Goal: Information Seeking & Learning: Learn about a topic

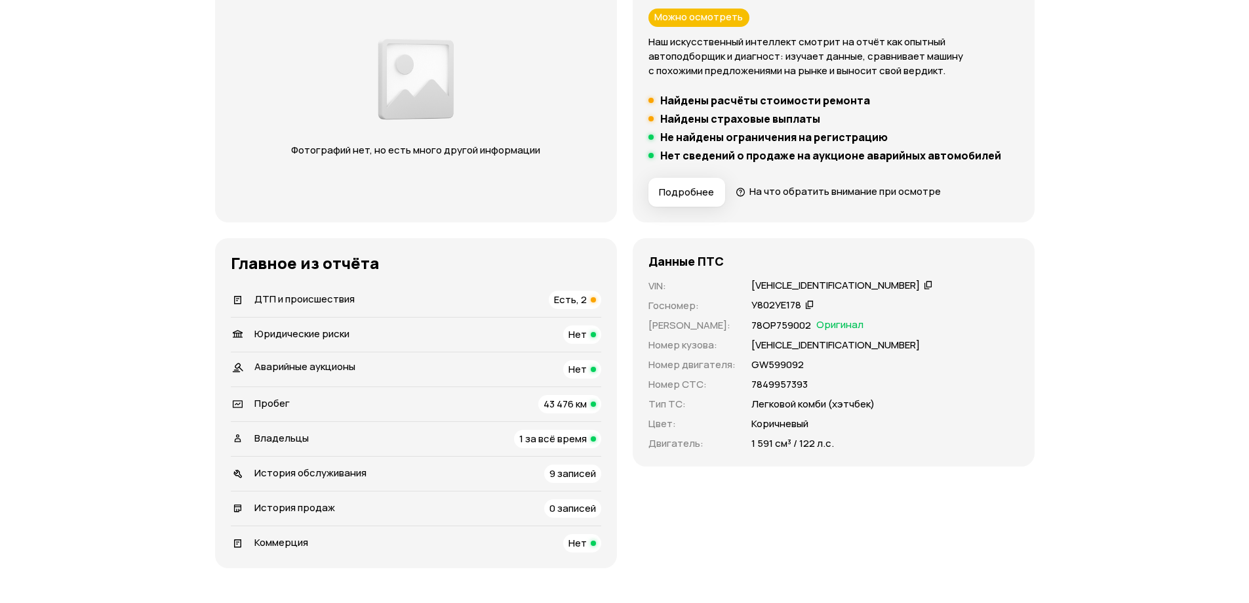
scroll to position [280, 0]
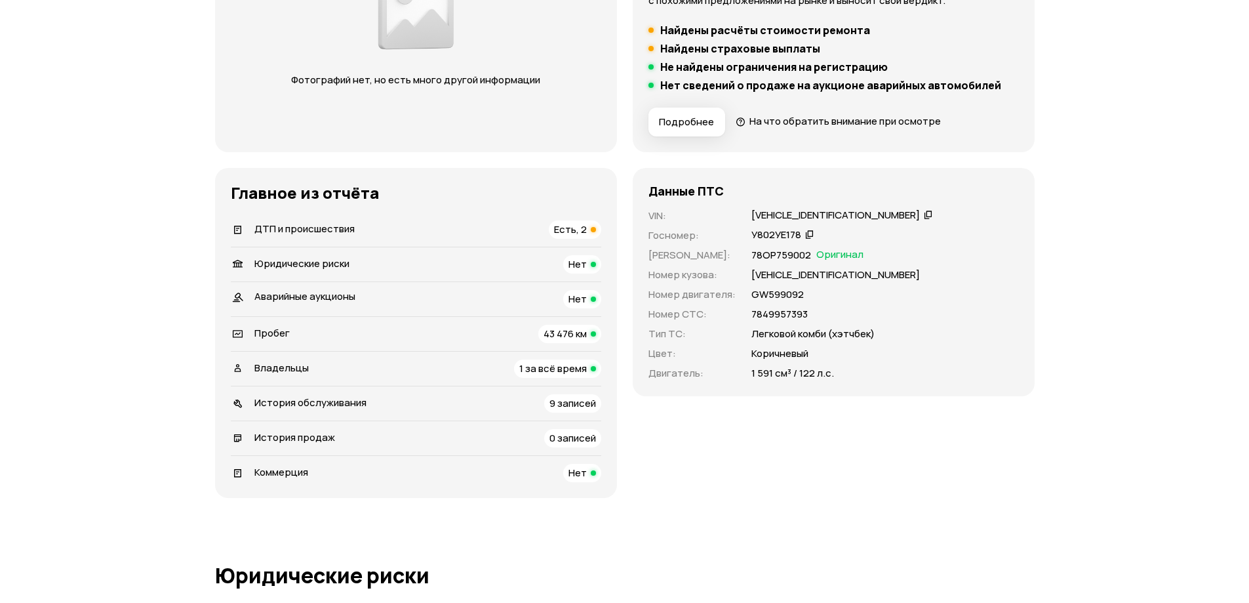
click at [370, 220] on div "ДТП и происшествия Есть, 2" at bounding box center [416, 229] width 370 height 18
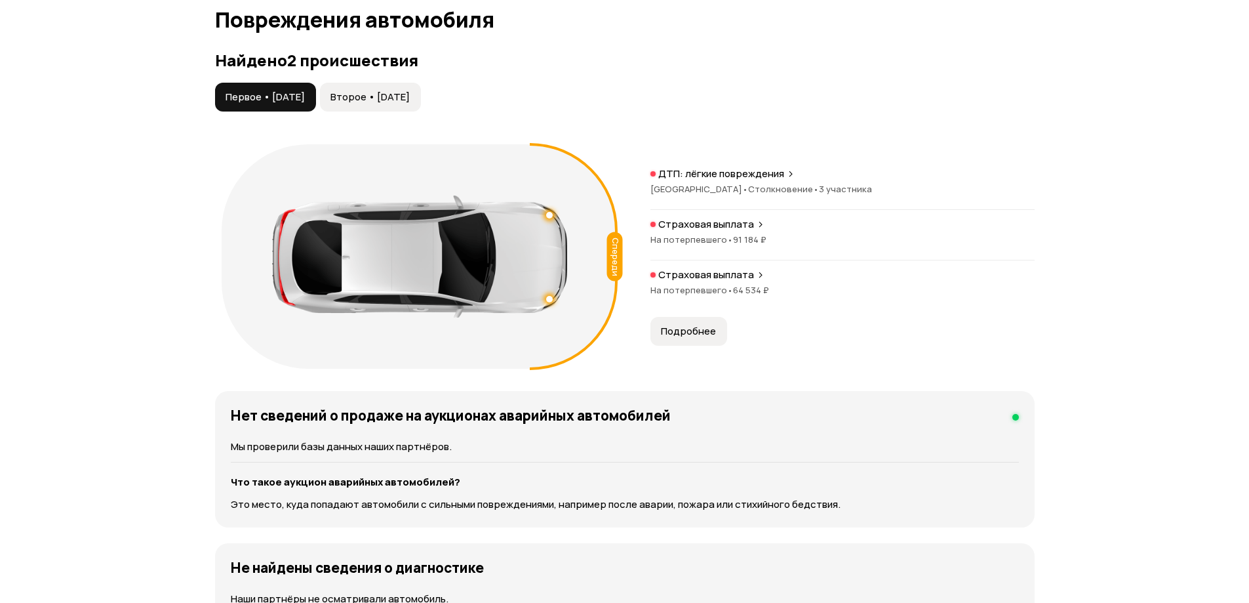
scroll to position [1359, 0]
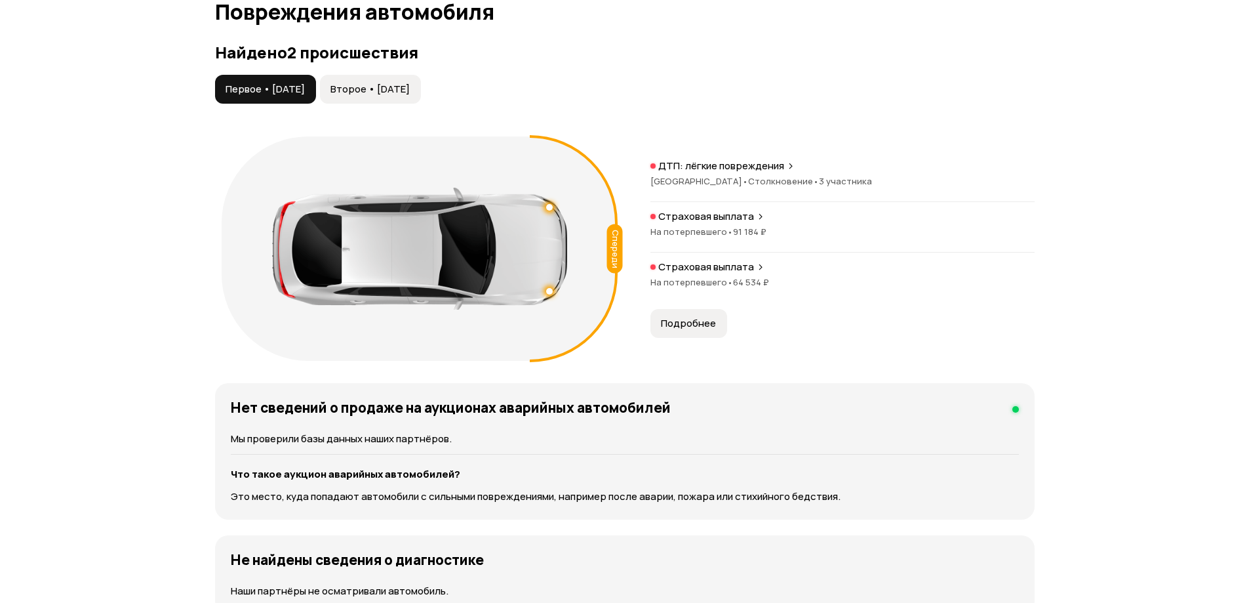
click at [707, 165] on p "ДТП: лёгкие повреждения" at bounding box center [721, 165] width 126 height 13
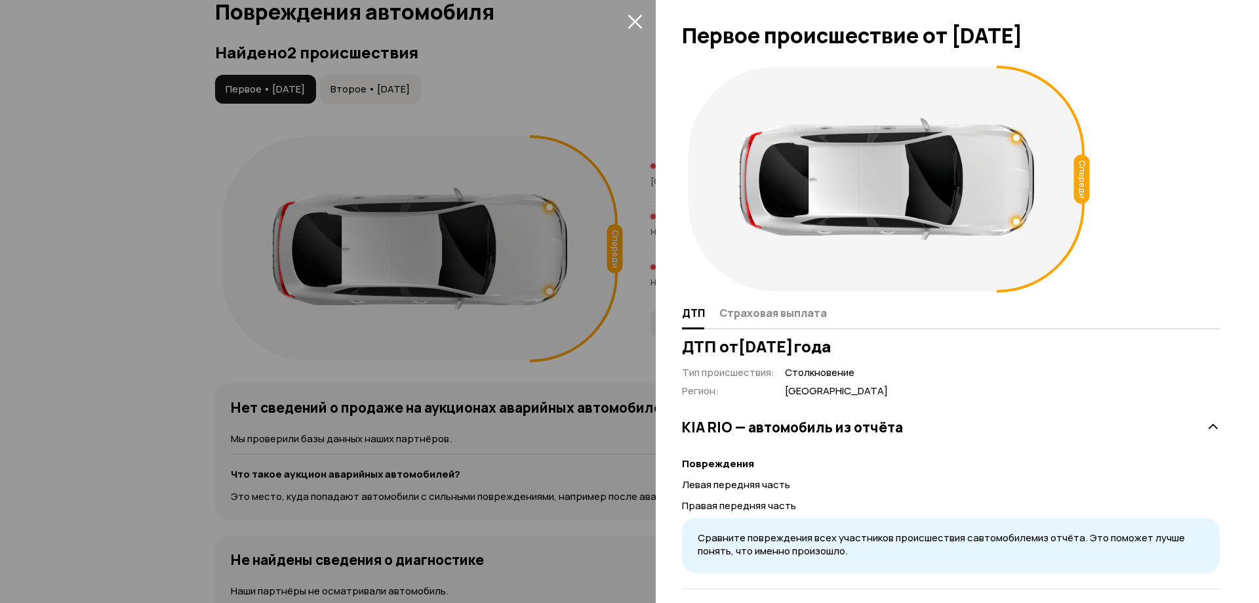
click at [634, 20] on icon "закрыть" at bounding box center [635, 21] width 14 height 14
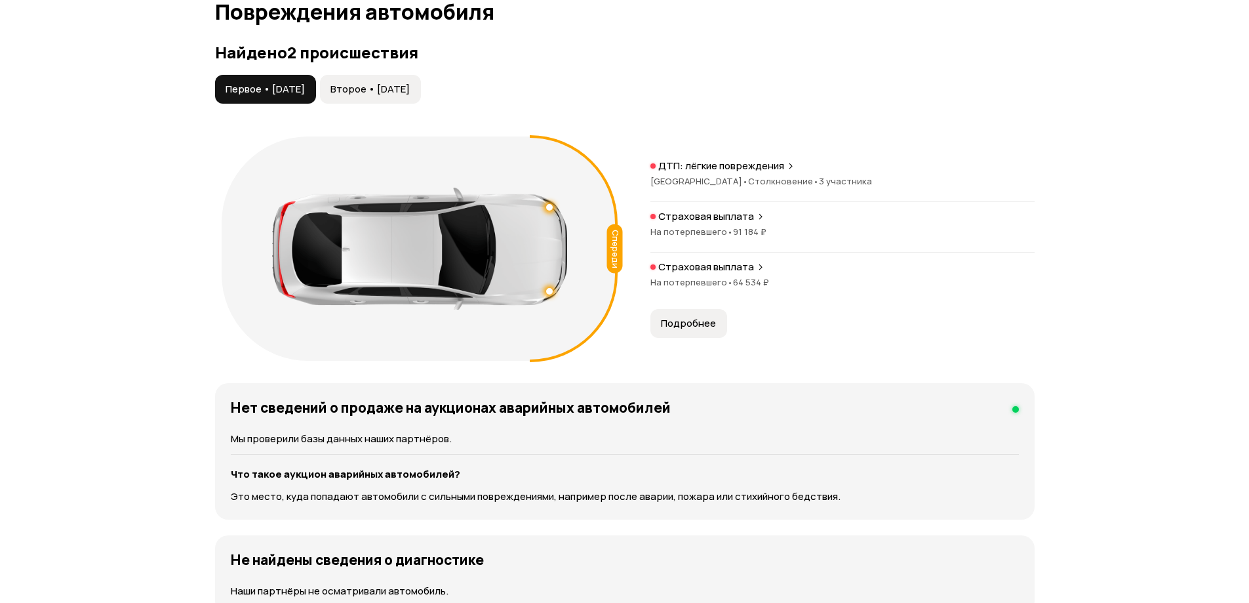
scroll to position [1428, 0]
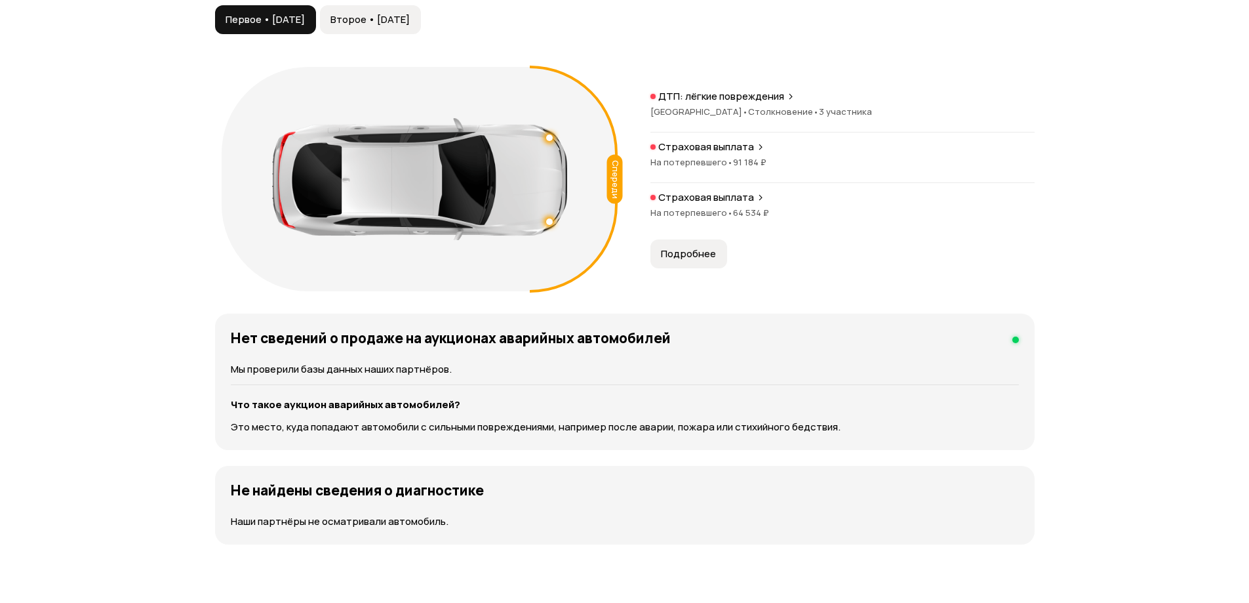
click at [384, 19] on span "Второе • [DATE]" at bounding box center [369, 19] width 79 height 13
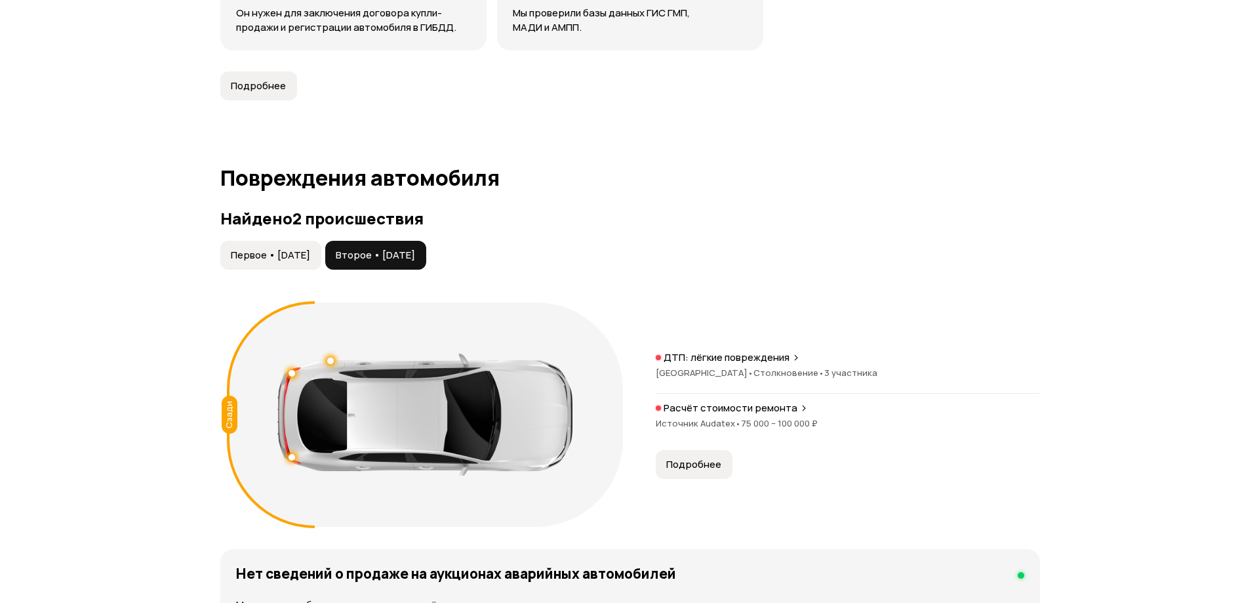
scroll to position [1473, 0]
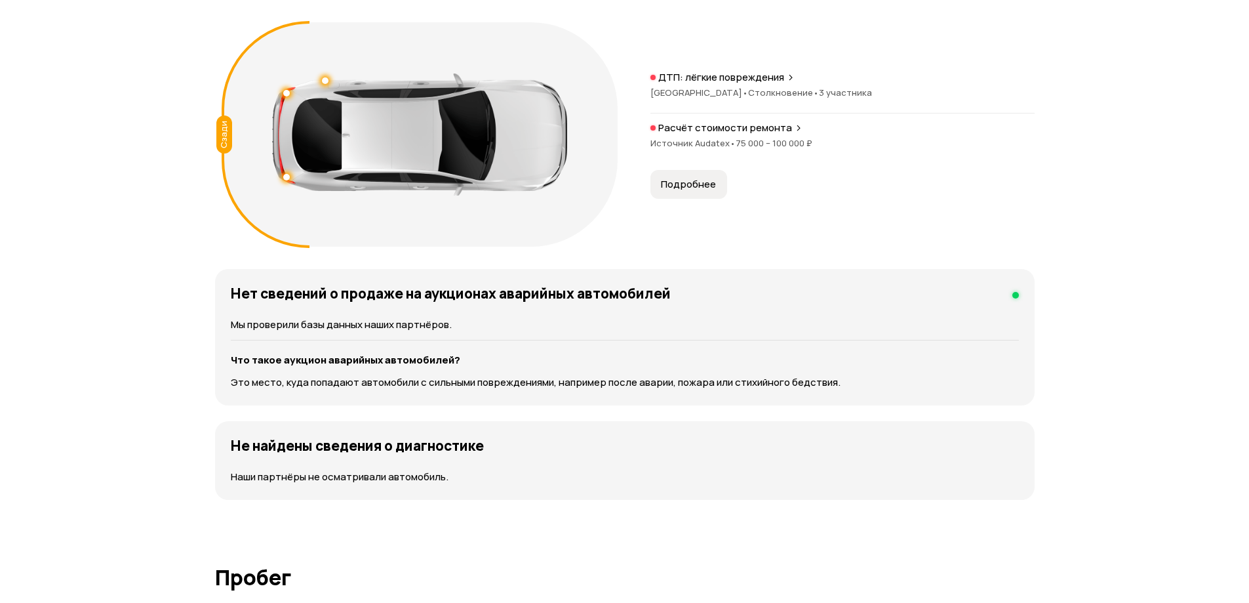
click at [762, 137] on span "75 000 – 100 000 ₽" at bounding box center [774, 143] width 77 height 12
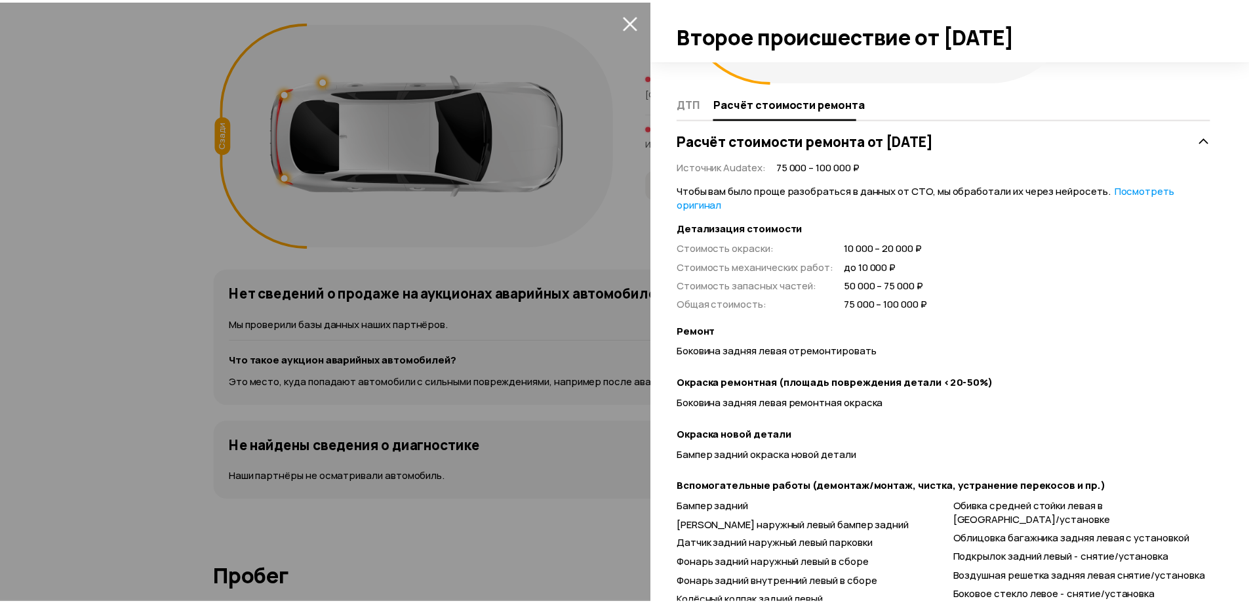
scroll to position [340, 0]
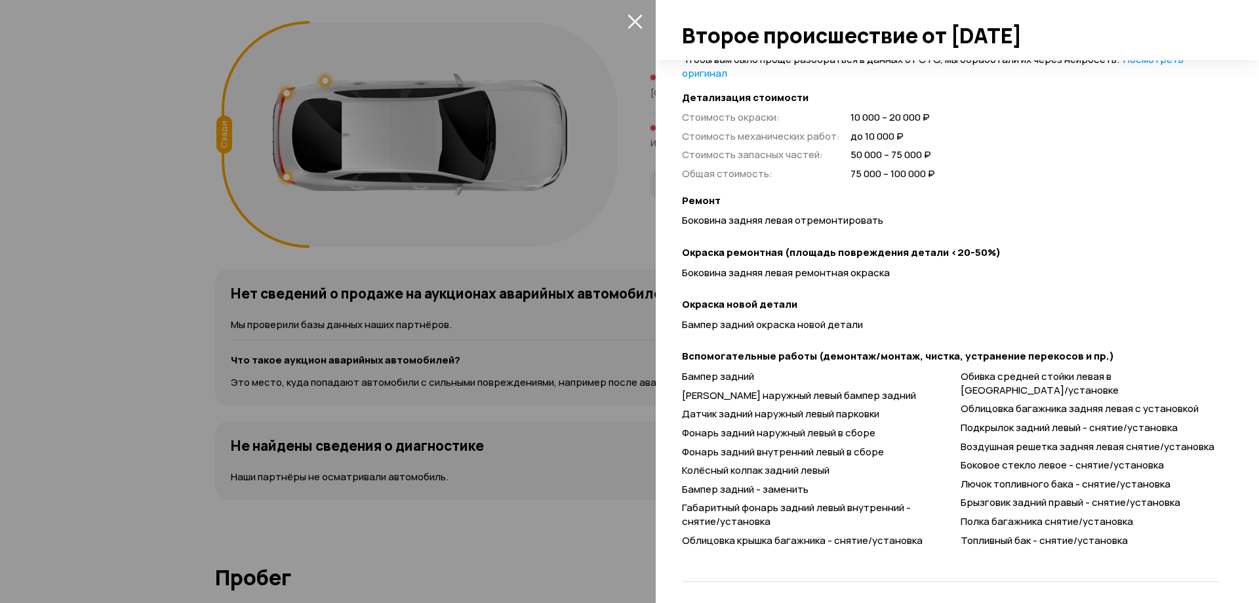
click at [592, 203] on div at bounding box center [629, 301] width 1259 height 603
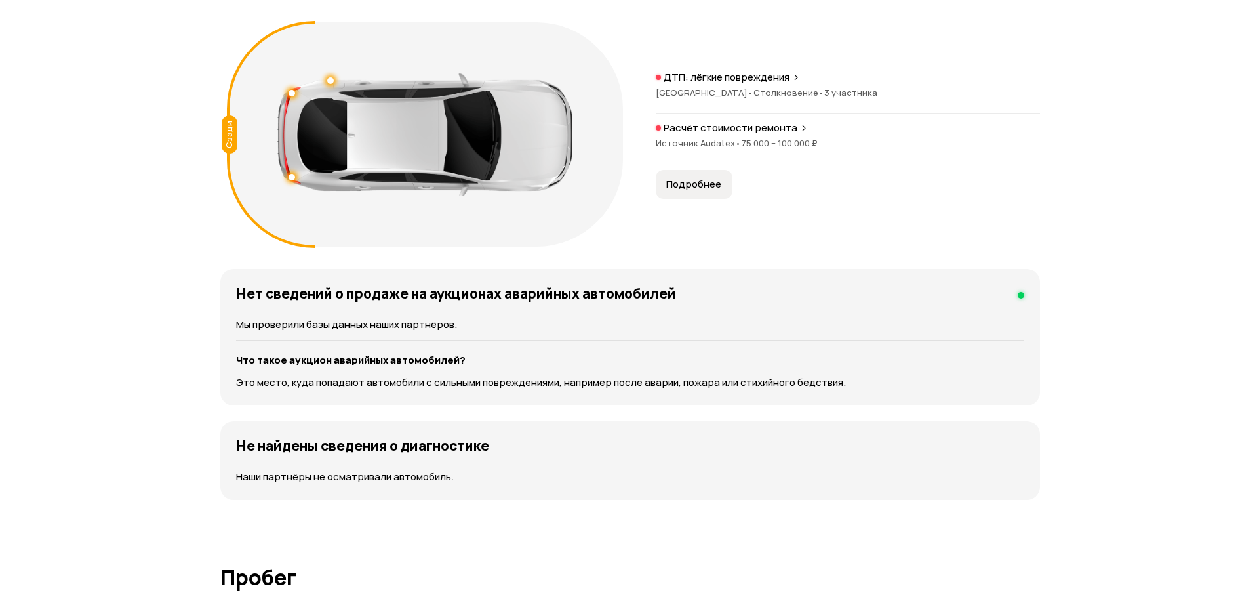
scroll to position [1333, 0]
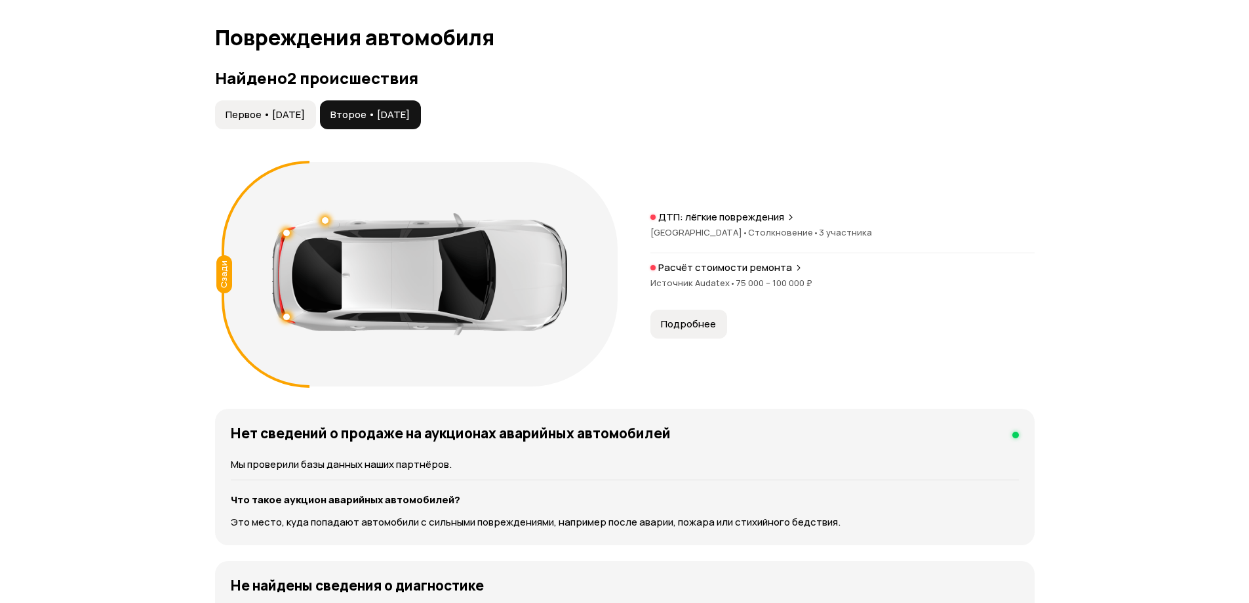
click at [293, 115] on span "Первое • [DATE]" at bounding box center [265, 114] width 79 height 13
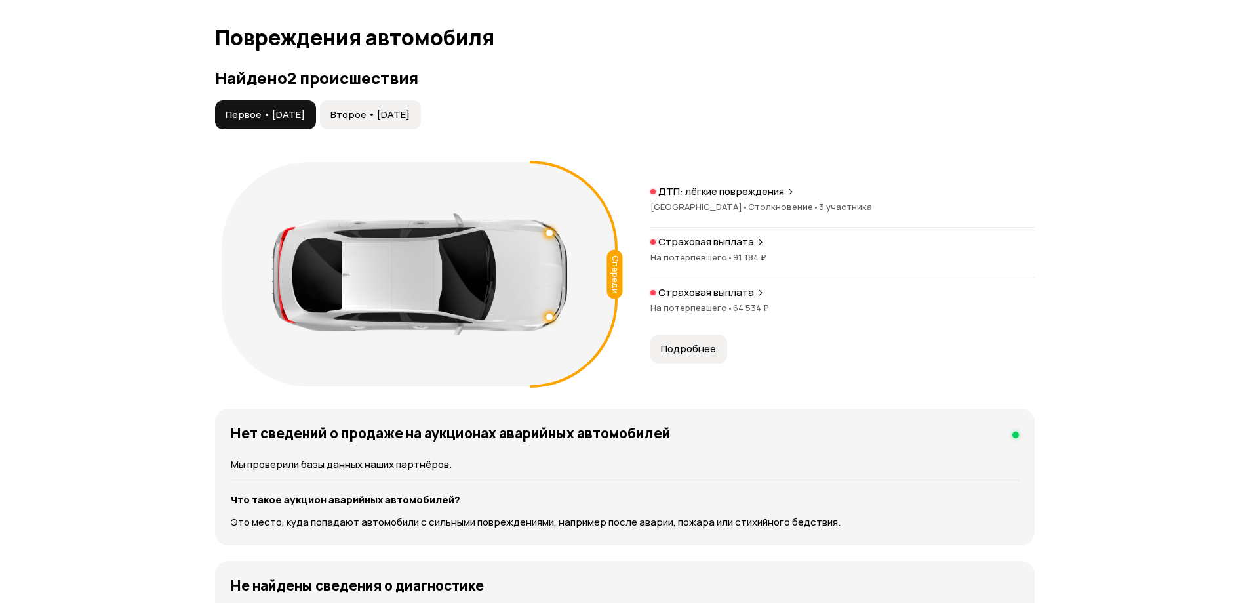
click at [693, 343] on span "Подробнее" at bounding box center [688, 348] width 55 height 13
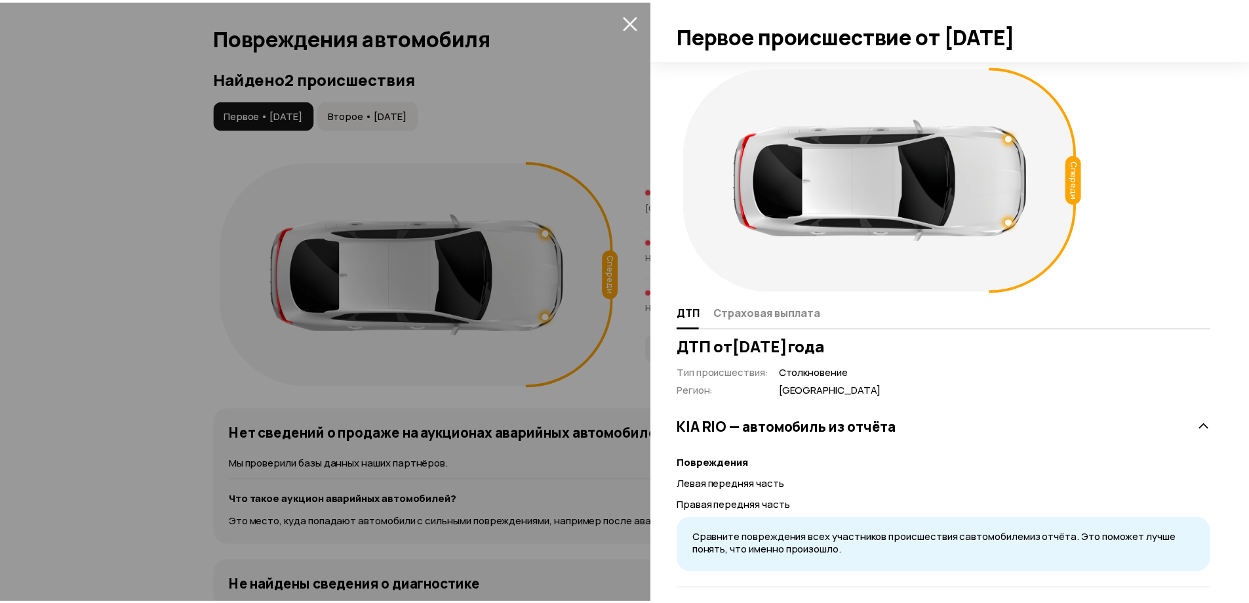
scroll to position [129, 0]
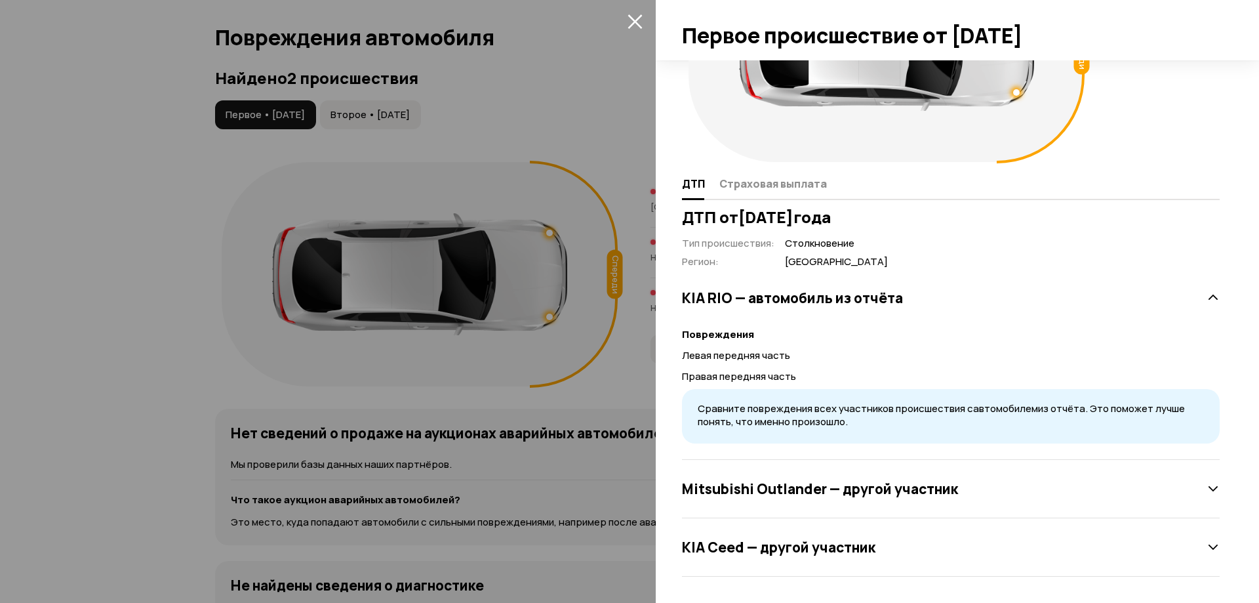
click at [641, 369] on div at bounding box center [629, 301] width 1259 height 603
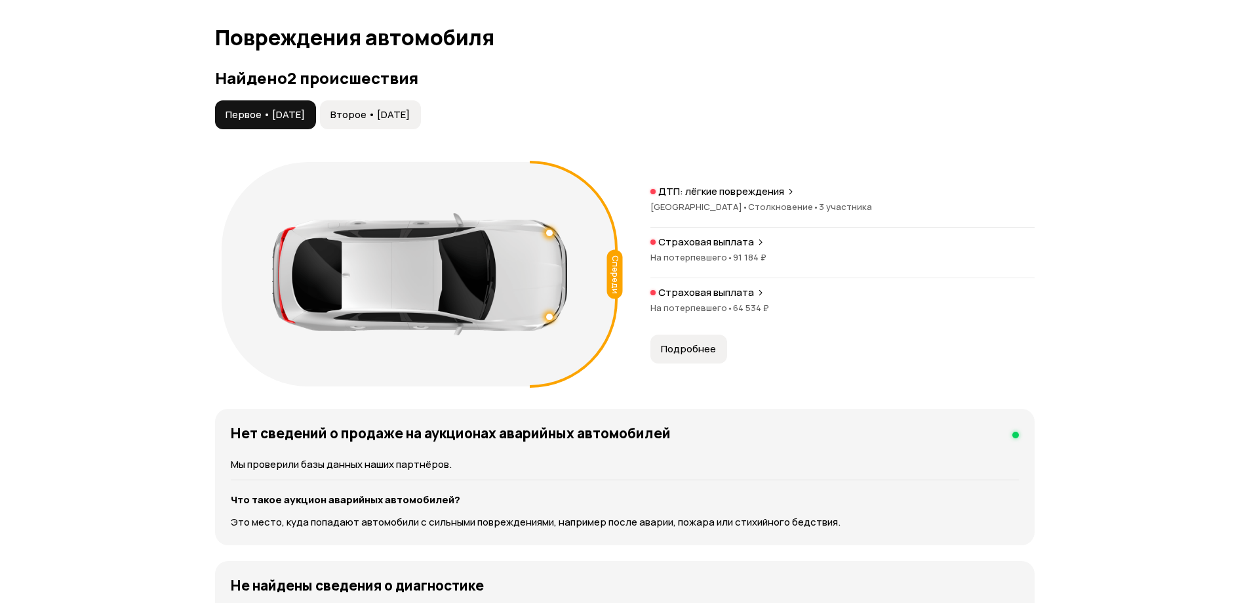
click at [699, 351] on span "Подробнее" at bounding box center [688, 348] width 55 height 13
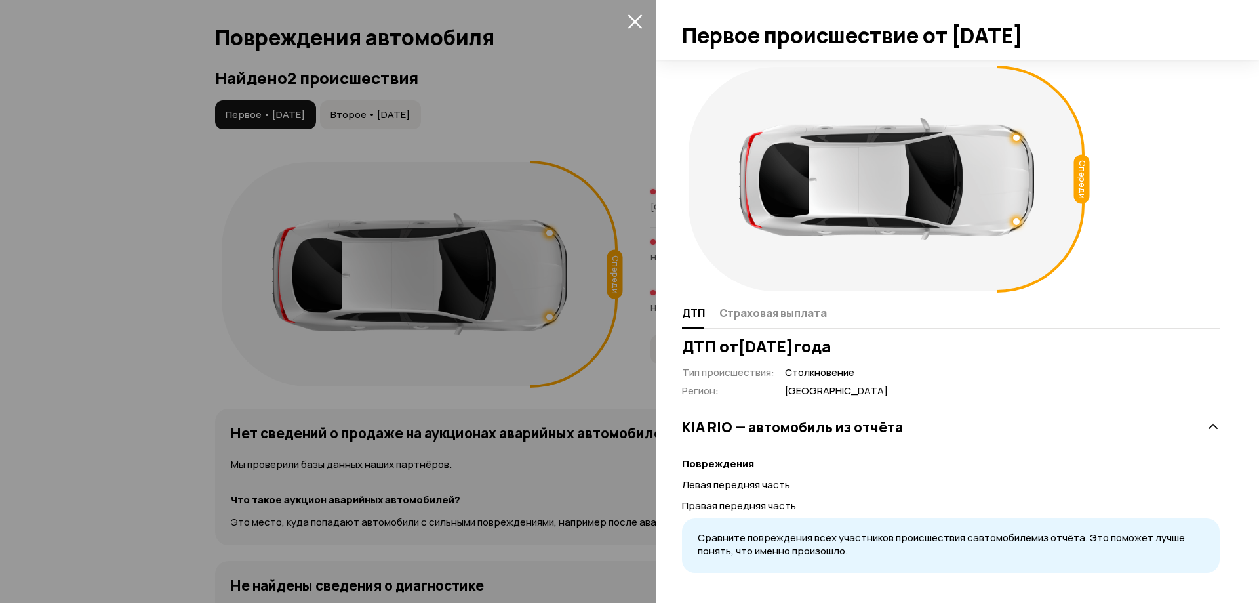
click at [633, 29] on button "закрыть" at bounding box center [634, 20] width 21 height 21
